Goal: Check status: Check status

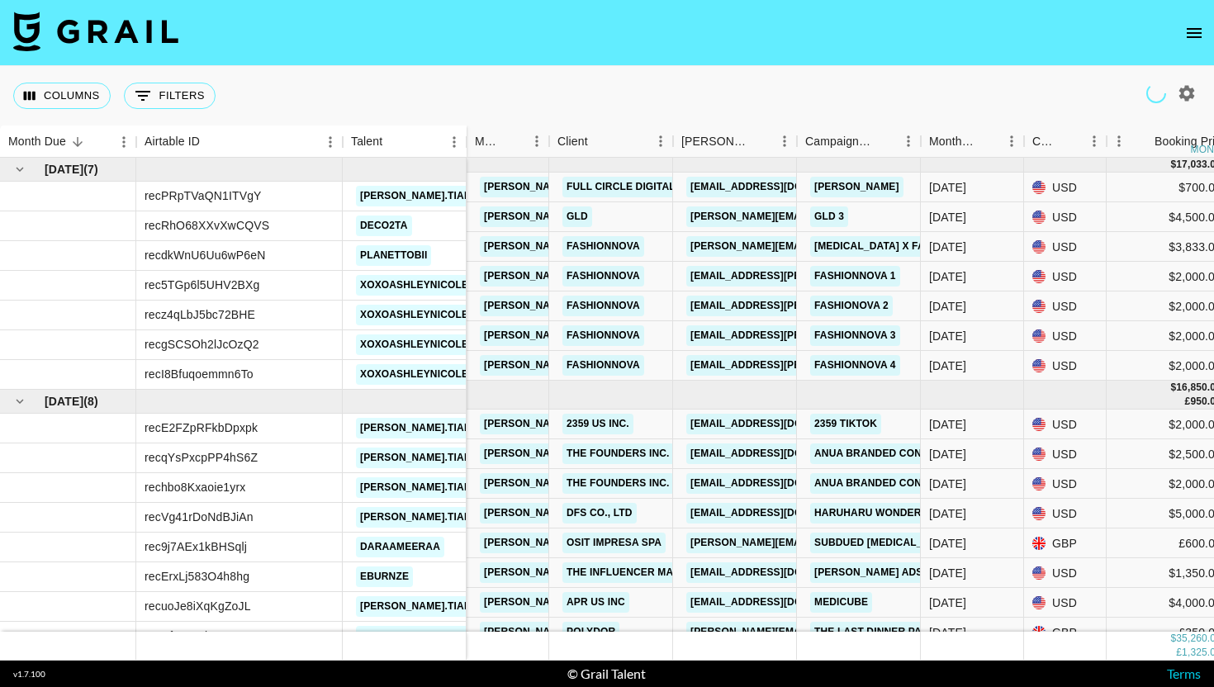
click at [1188, 30] on icon "open drawer" at bounding box center [1194, 33] width 20 height 20
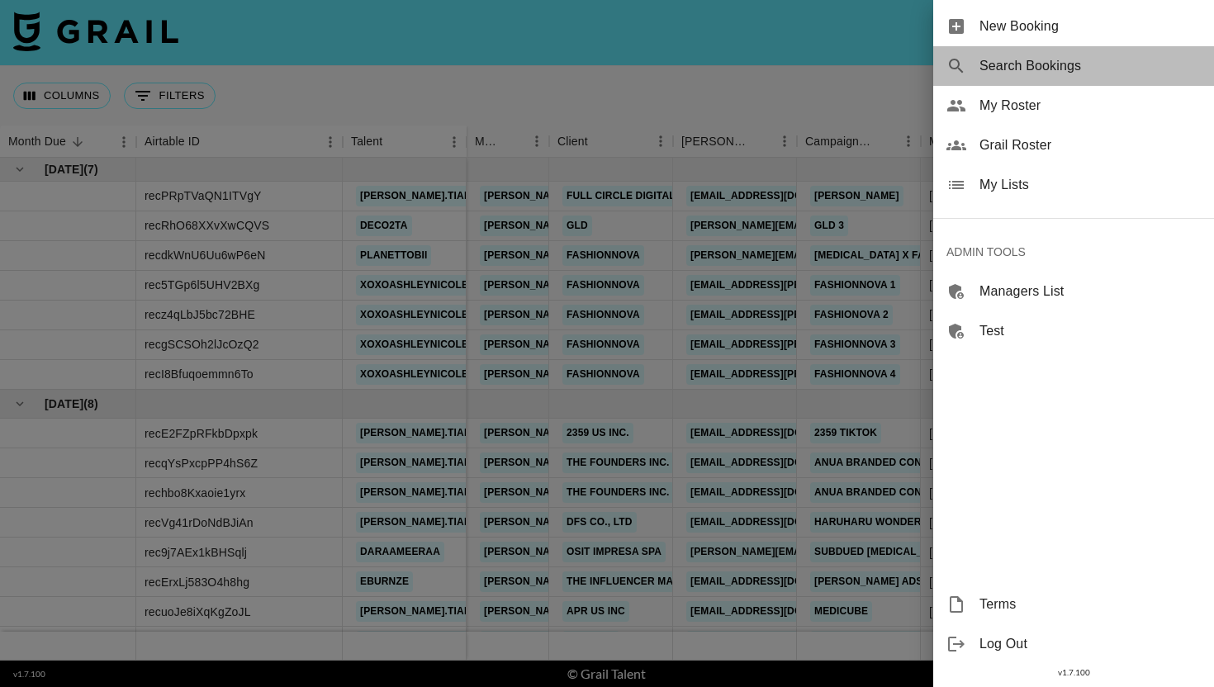
click at [1069, 64] on span "Search Bookings" at bounding box center [1089, 66] width 221 height 20
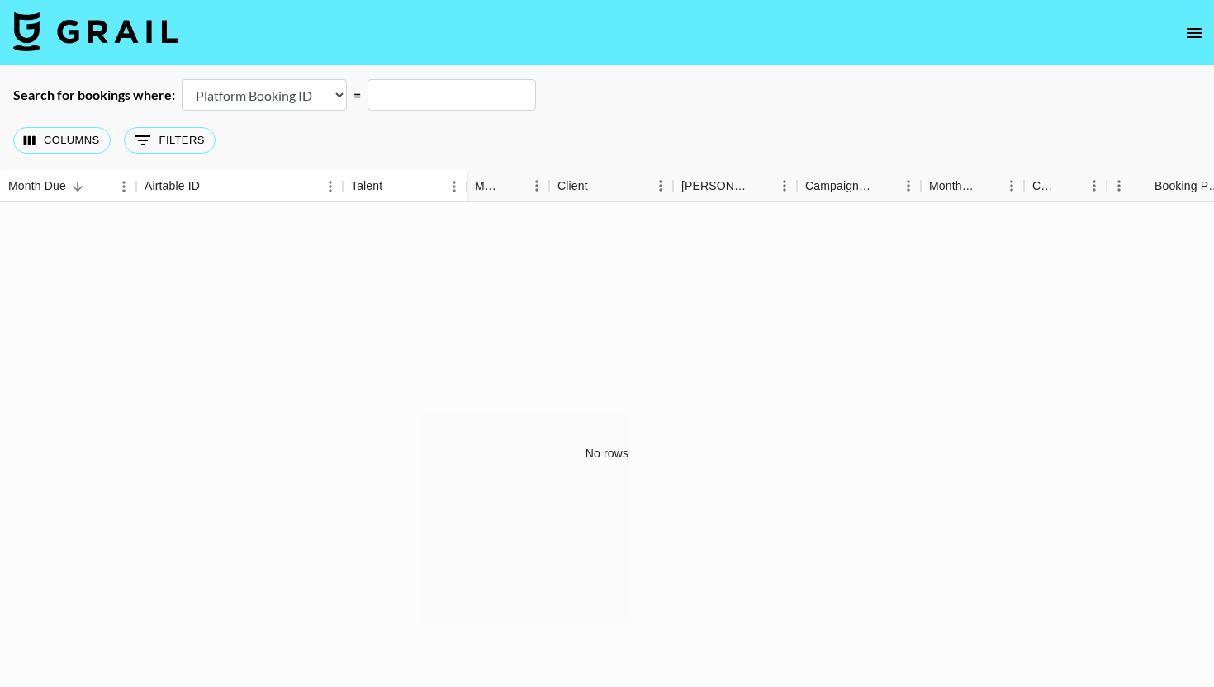
click at [265, 82] on select "Airtable Booking ID Platform Booking ID Platform Campaign ID" at bounding box center [264, 94] width 165 height 31
select select "airtableId"
click at [182, 79] on select "Airtable Booking ID Platform Booking ID Platform Campaign ID" at bounding box center [264, 94] width 165 height 31
click at [415, 94] on input "text" at bounding box center [451, 94] width 168 height 31
paste input "recgYDdEoWQIBvjMk"
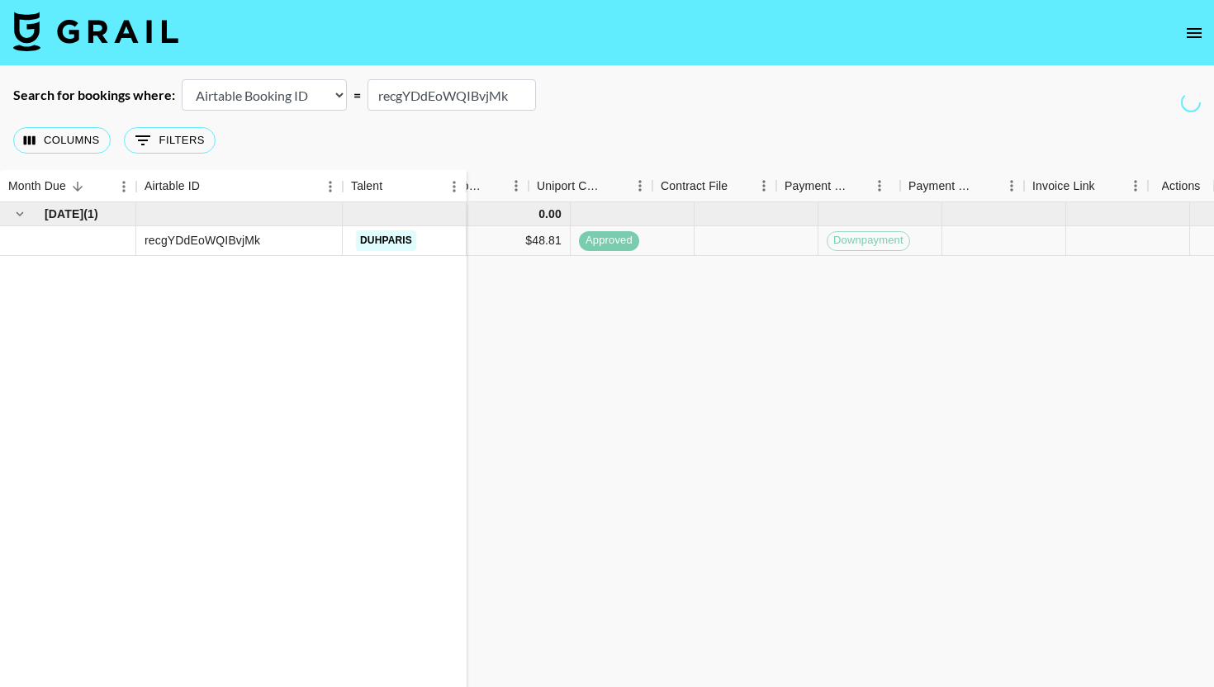
scroll to position [0, 1693]
type input "recgYDdEoWQIBvjMk"
click at [1176, 238] on icon "select merge strategy" at bounding box center [1181, 241] width 20 height 20
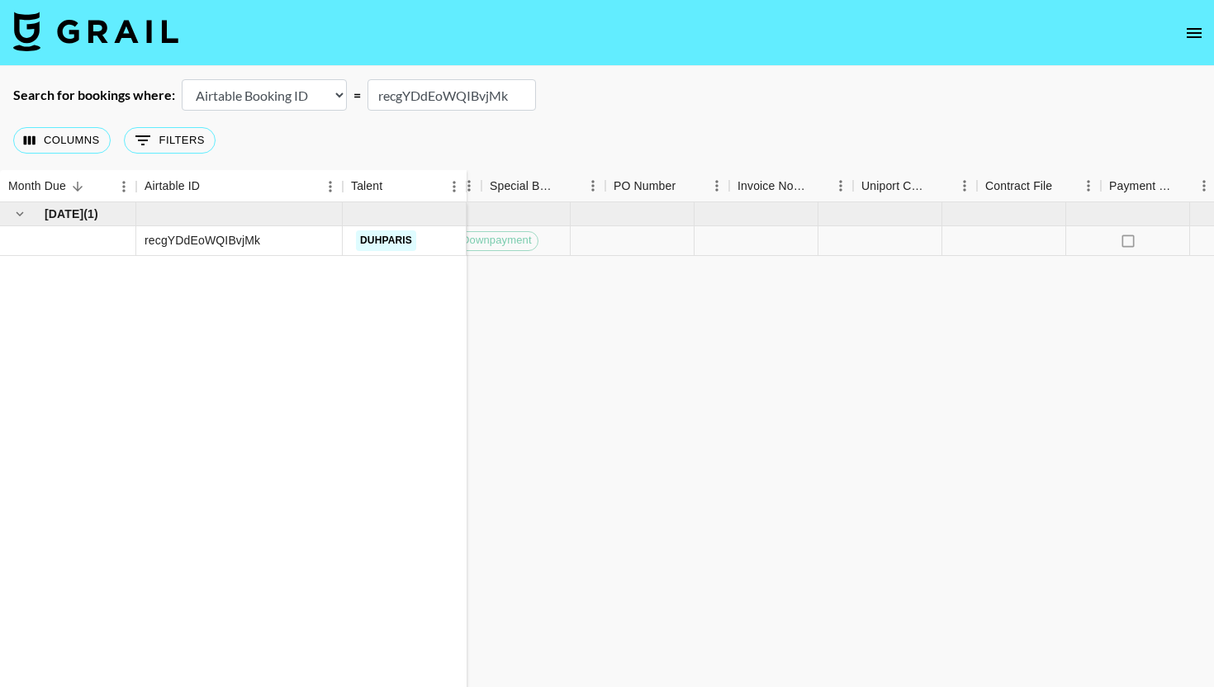
scroll to position [0, 1368]
click at [765, 245] on div at bounding box center [791, 241] width 124 height 30
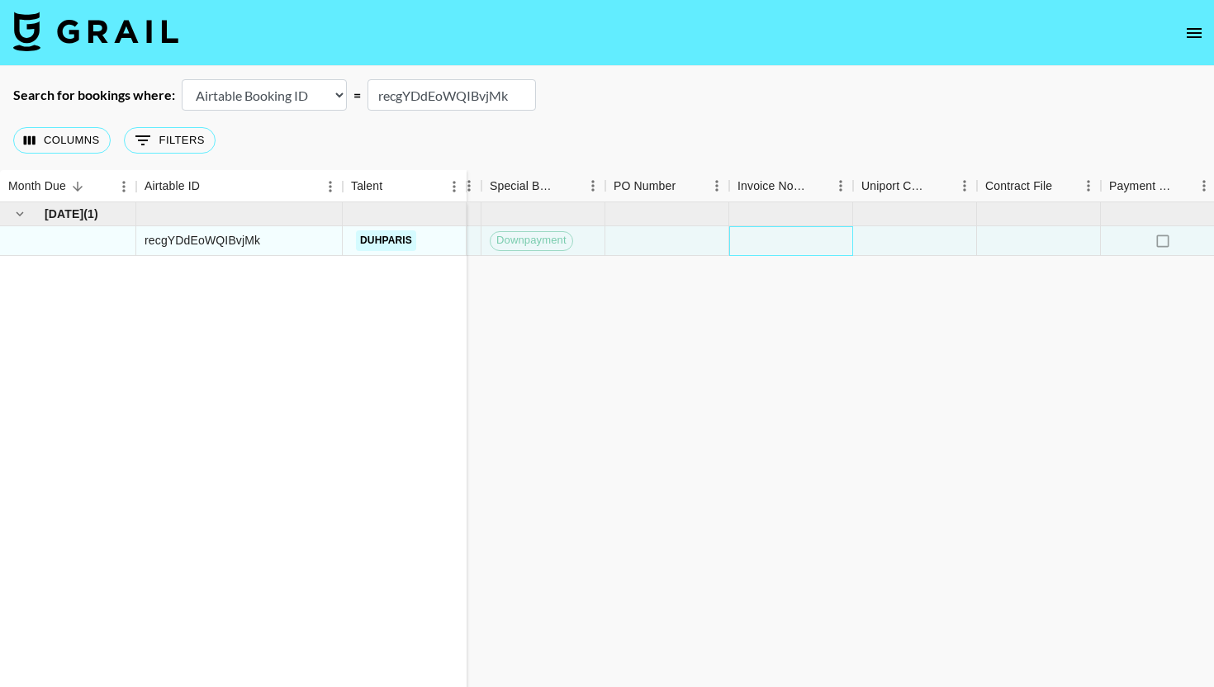
click at [765, 245] on div at bounding box center [791, 241] width 124 height 30
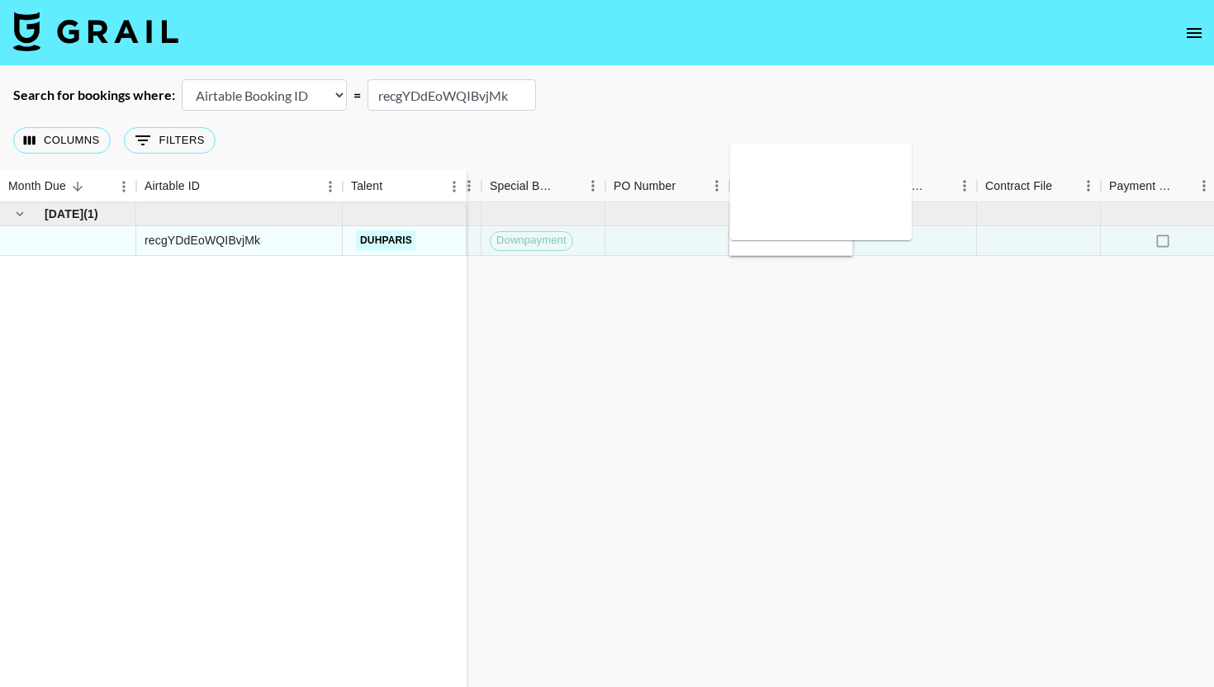
click at [775, 181] on textarea at bounding box center [821, 192] width 168 height 76
type textarea "t"
click at [833, 336] on div "[DATE] ( 1 ) recgYDdEoWQIBvjMk duhparis 0.00 [EMAIL_ADDRESS][DOMAIN_NAME] Stell…" at bounding box center [85, 453] width 2907 height 503
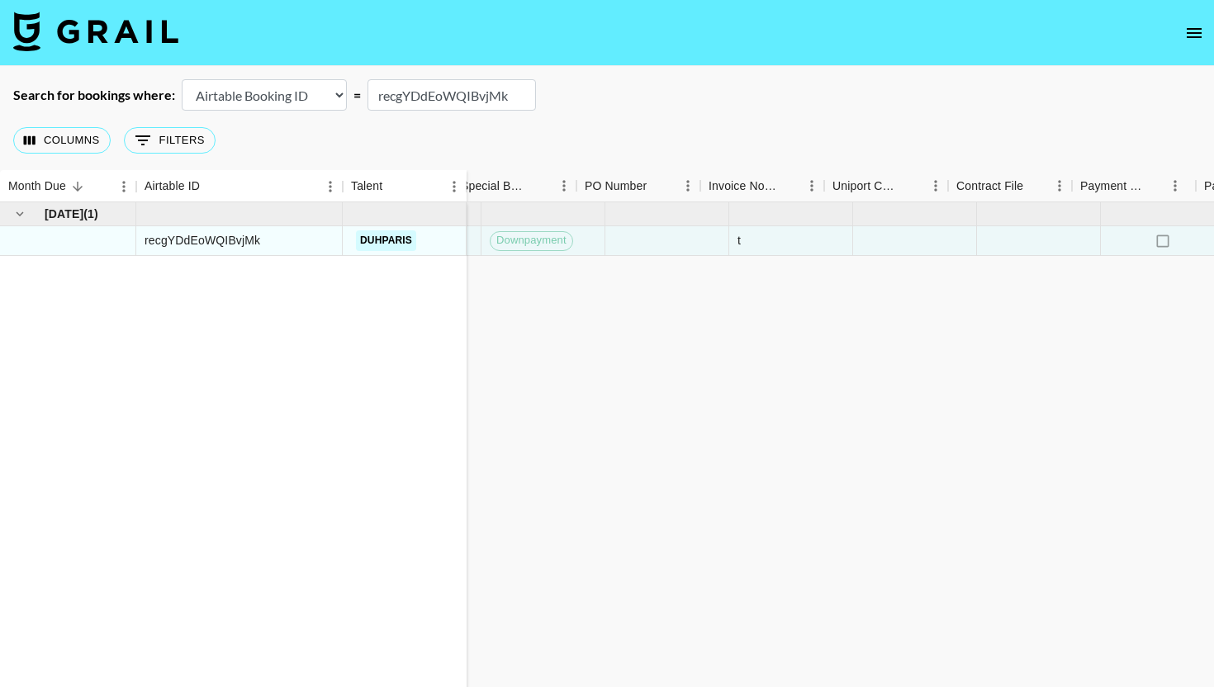
scroll to position [0, 1693]
click at [1167, 236] on button "select merge strategy" at bounding box center [1181, 241] width 28 height 28
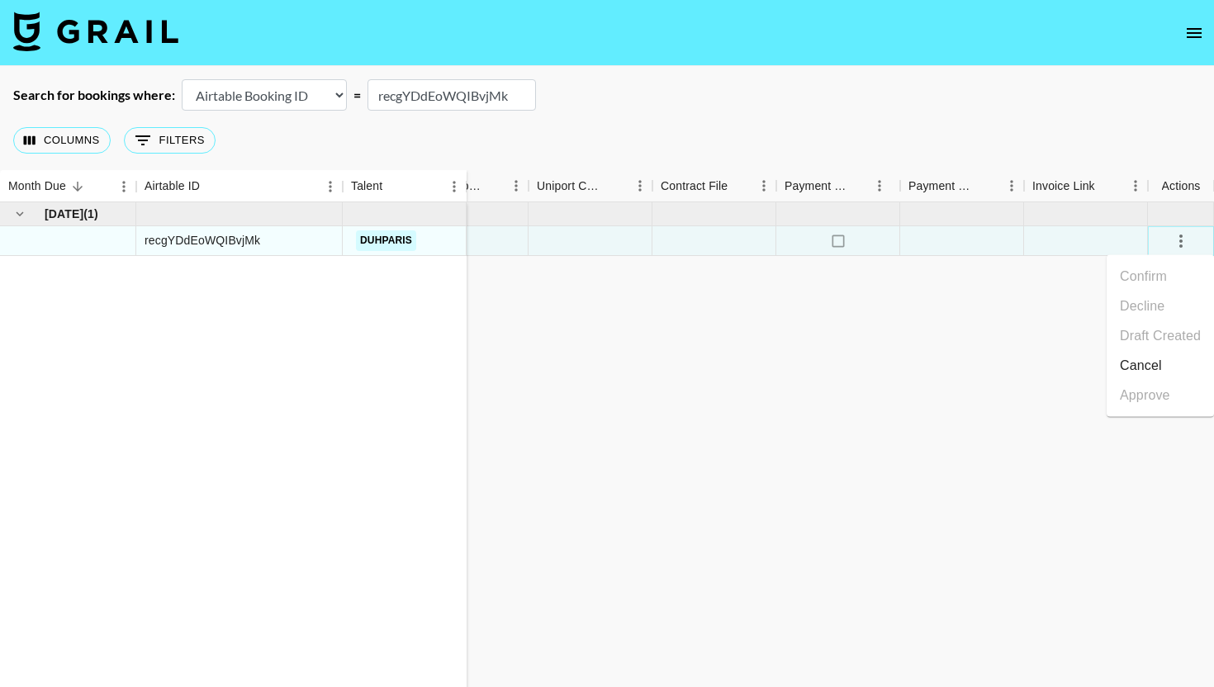
click at [1167, 236] on button "select merge strategy" at bounding box center [1181, 241] width 28 height 28
